Goal: Find specific page/section: Find specific page/section

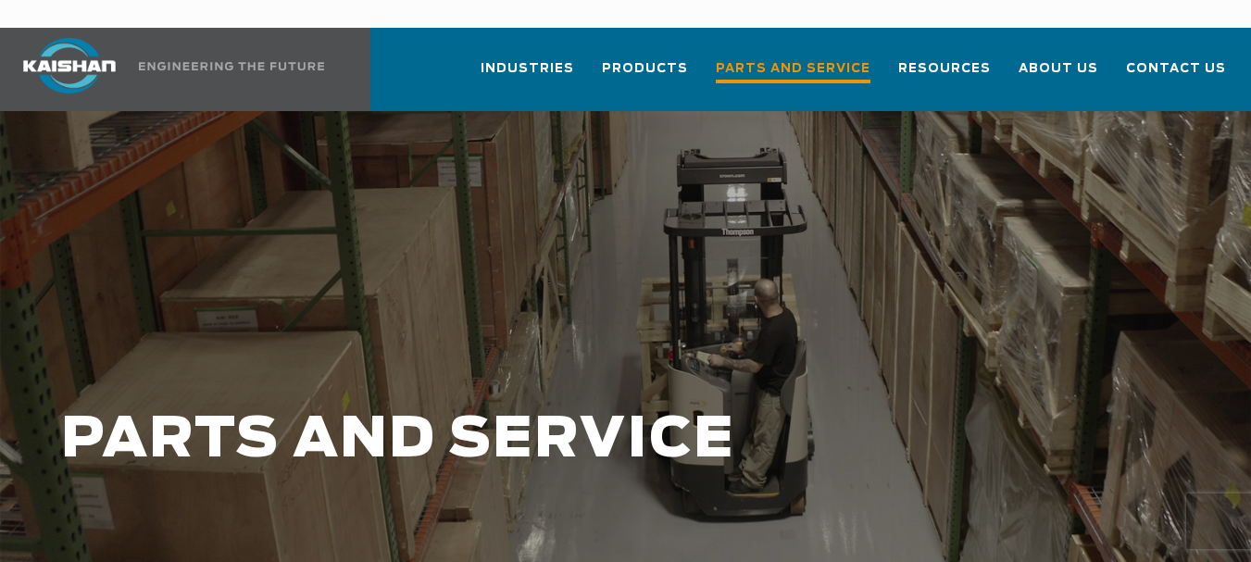
click at [789, 58] on span "Parts and Service" at bounding box center [793, 70] width 155 height 25
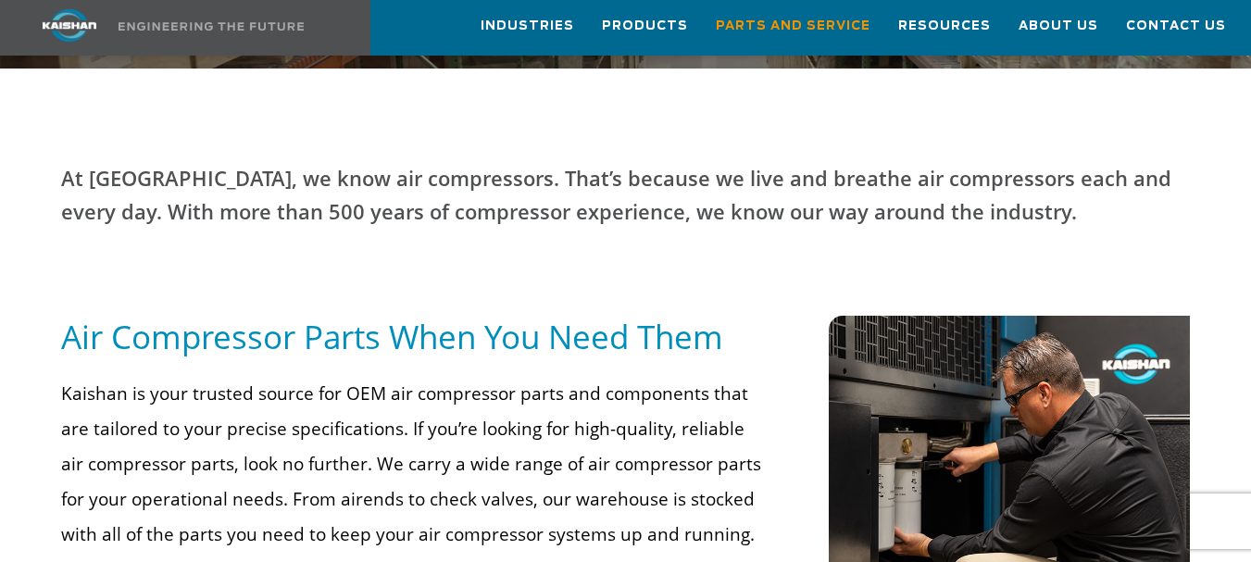
scroll to position [741, 0]
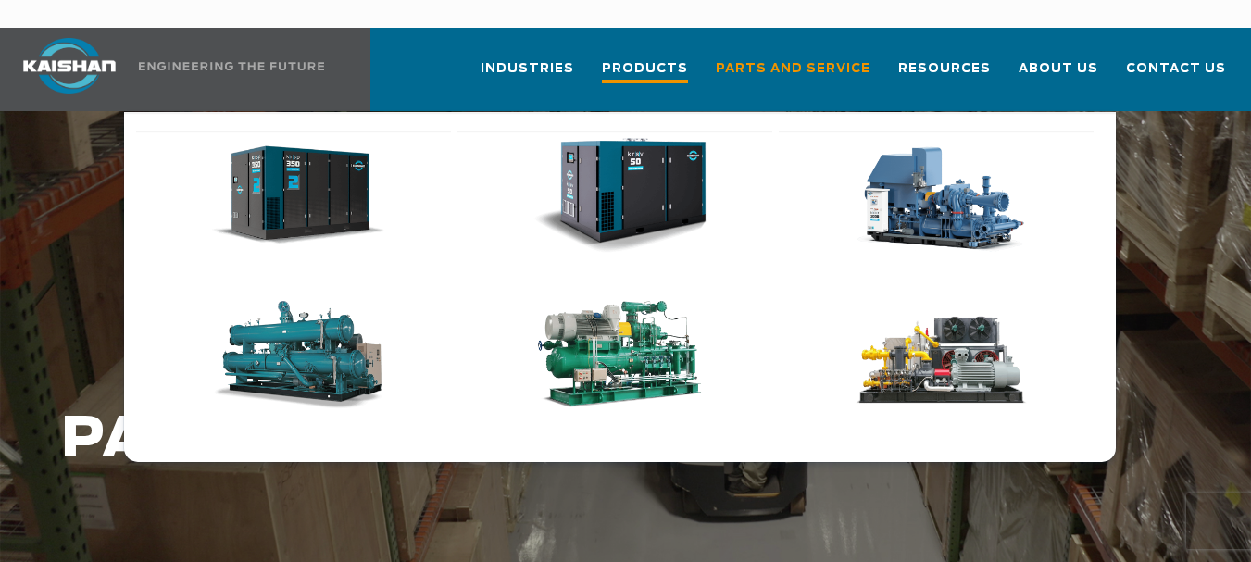
click at [646, 58] on span "Products" at bounding box center [645, 70] width 86 height 25
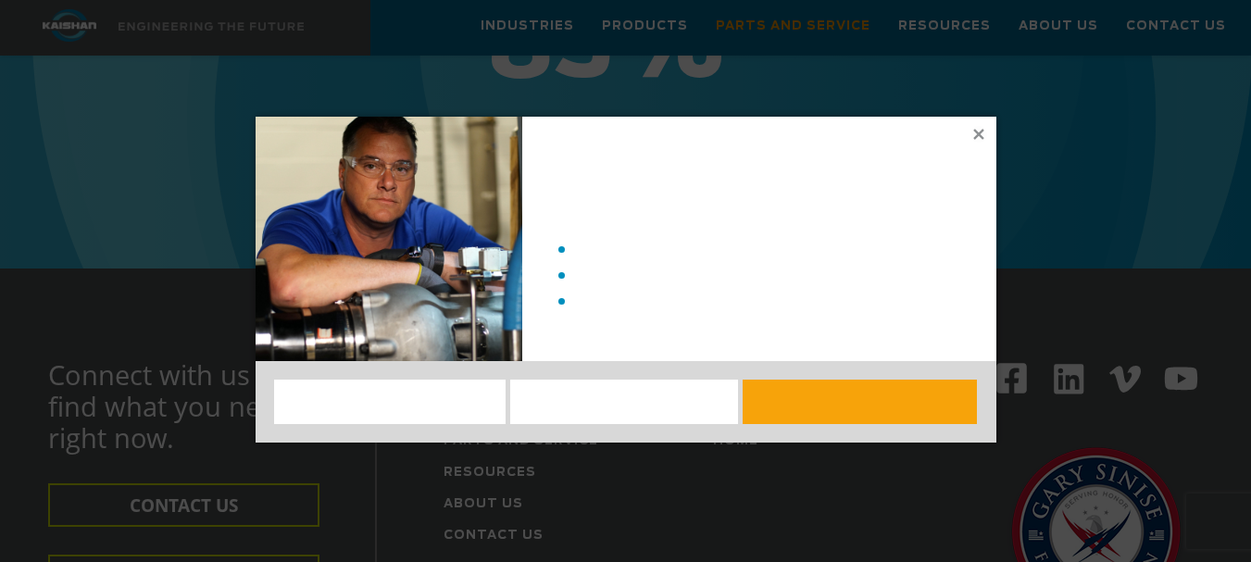
scroll to position [2300, 0]
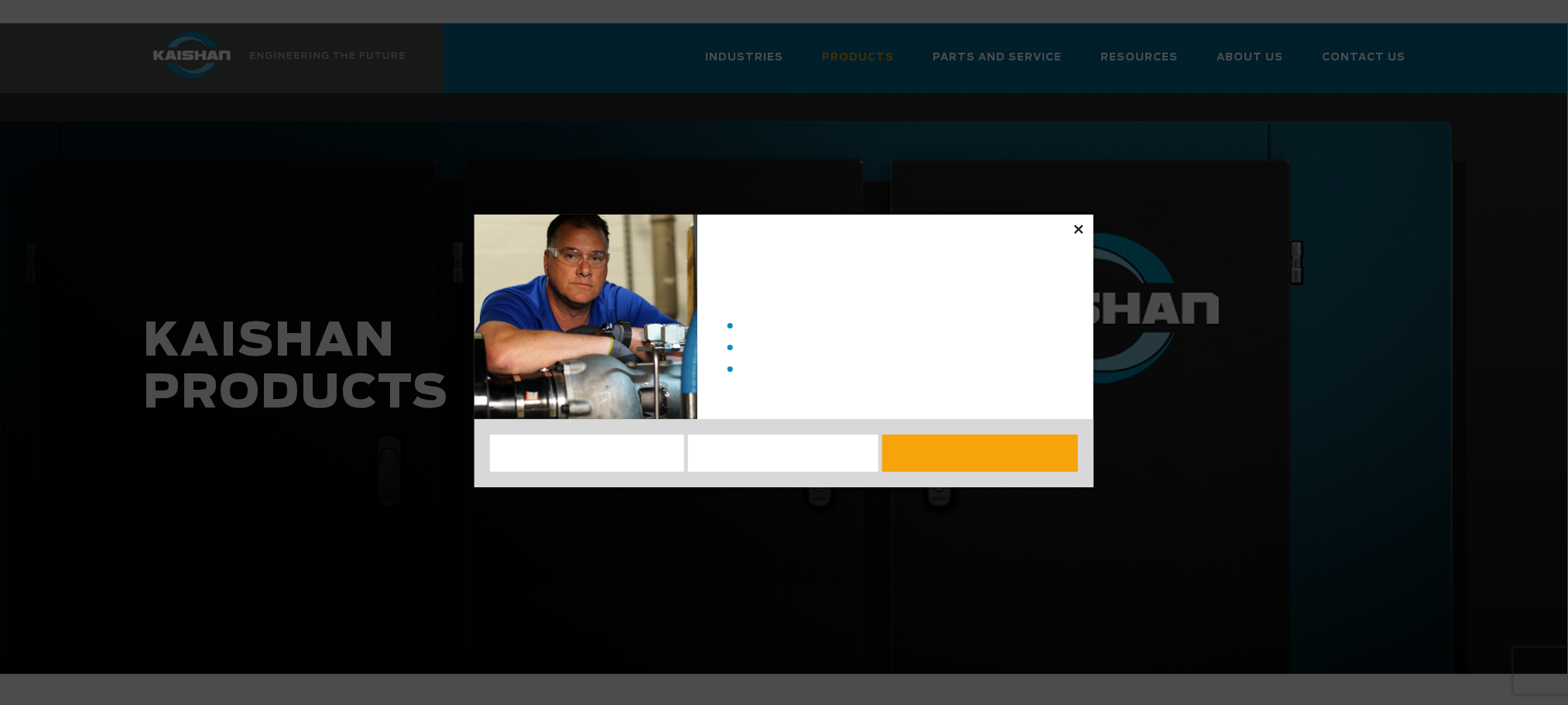
click at [1045, 226] on icon at bounding box center [1078, 229] width 14 height 14
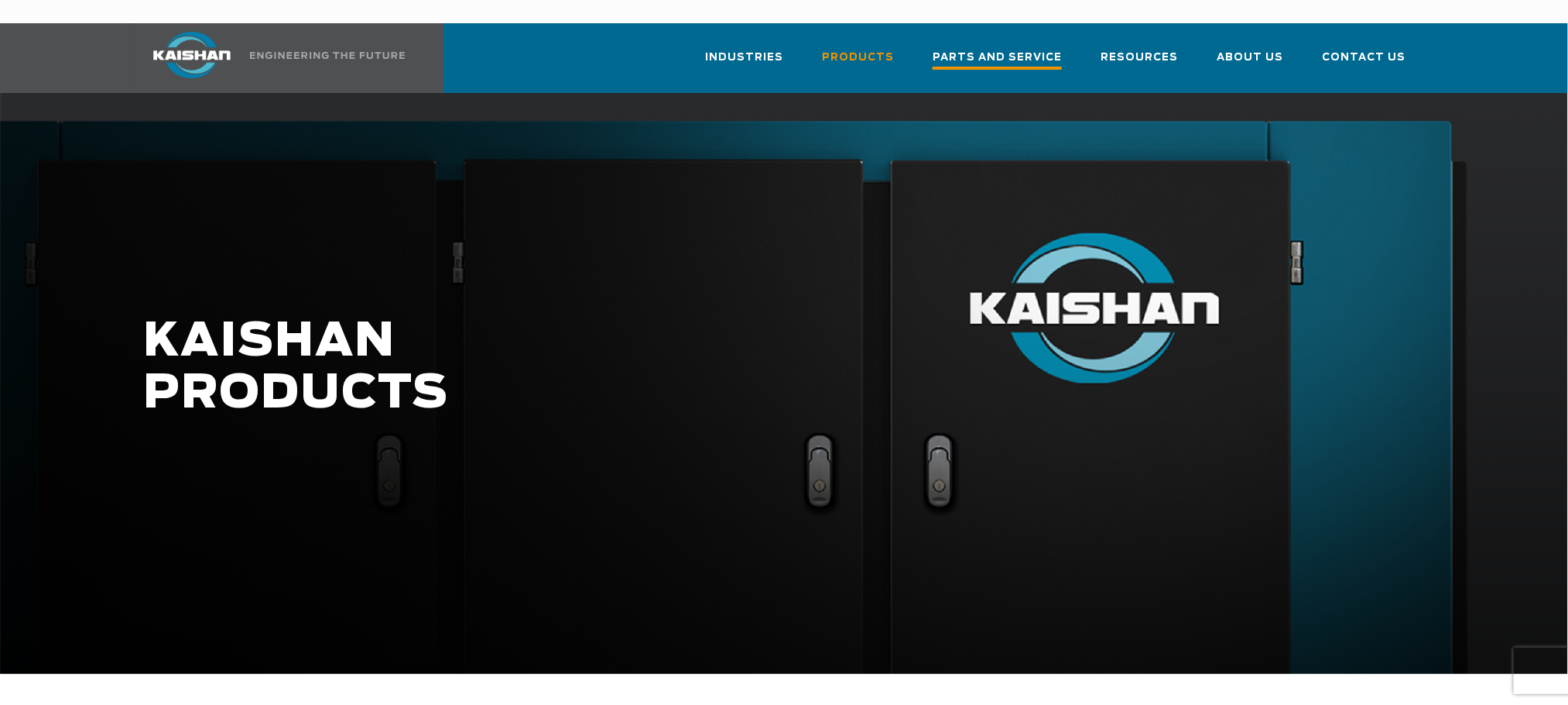
click at [982, 49] on span "Parts and Service" at bounding box center [997, 59] width 130 height 21
